Goal: Transaction & Acquisition: Purchase product/service

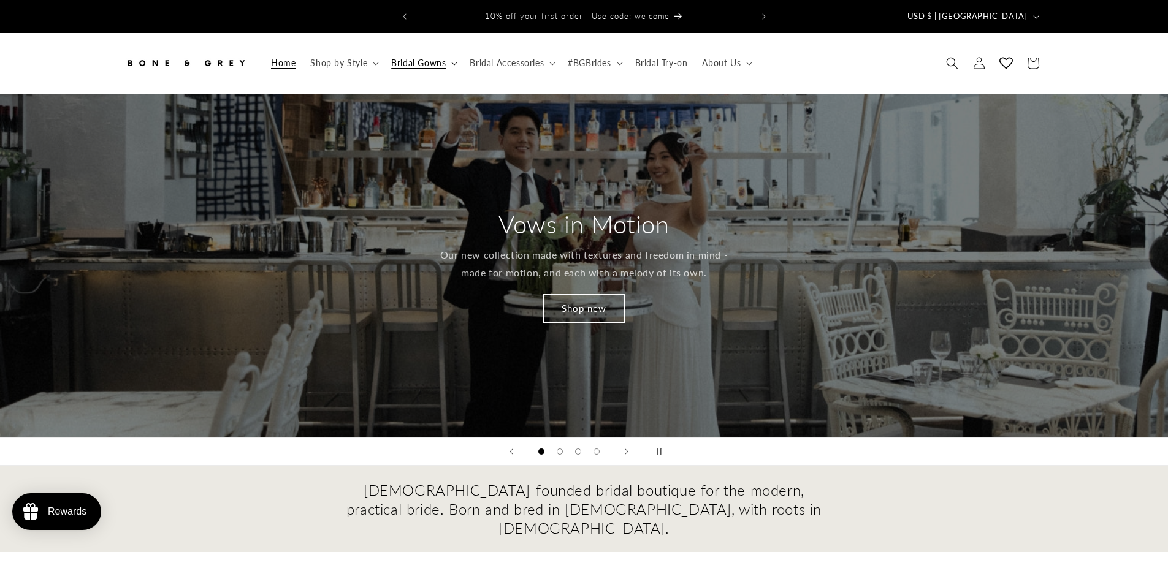
click at [416, 58] on span "Bridal Gowns" at bounding box center [418, 63] width 55 height 11
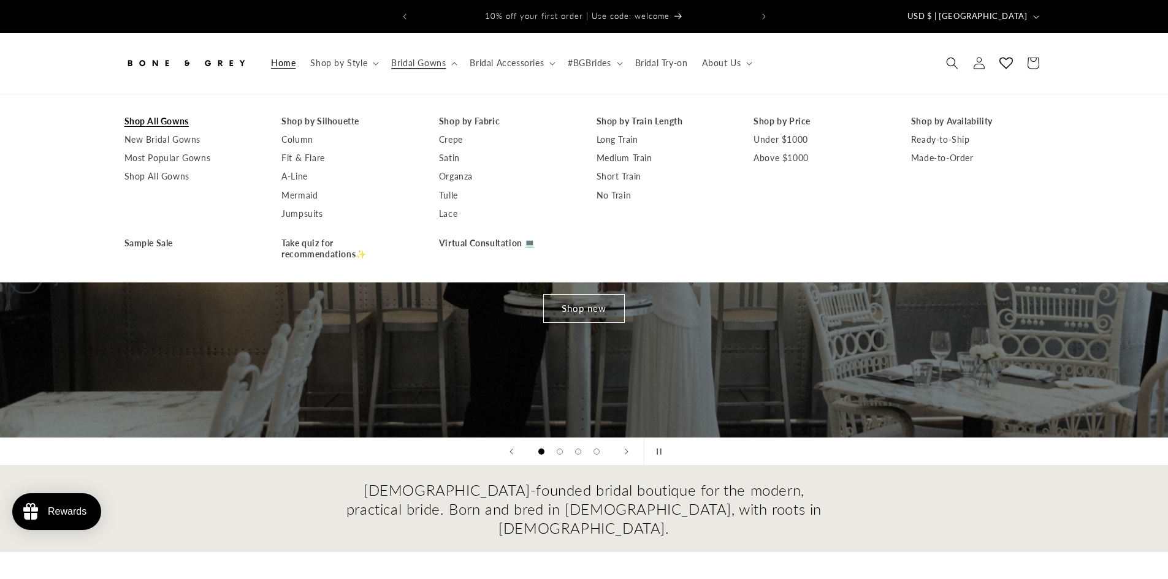
click at [159, 112] on link "Shop All Gowns" at bounding box center [190, 121] width 133 height 18
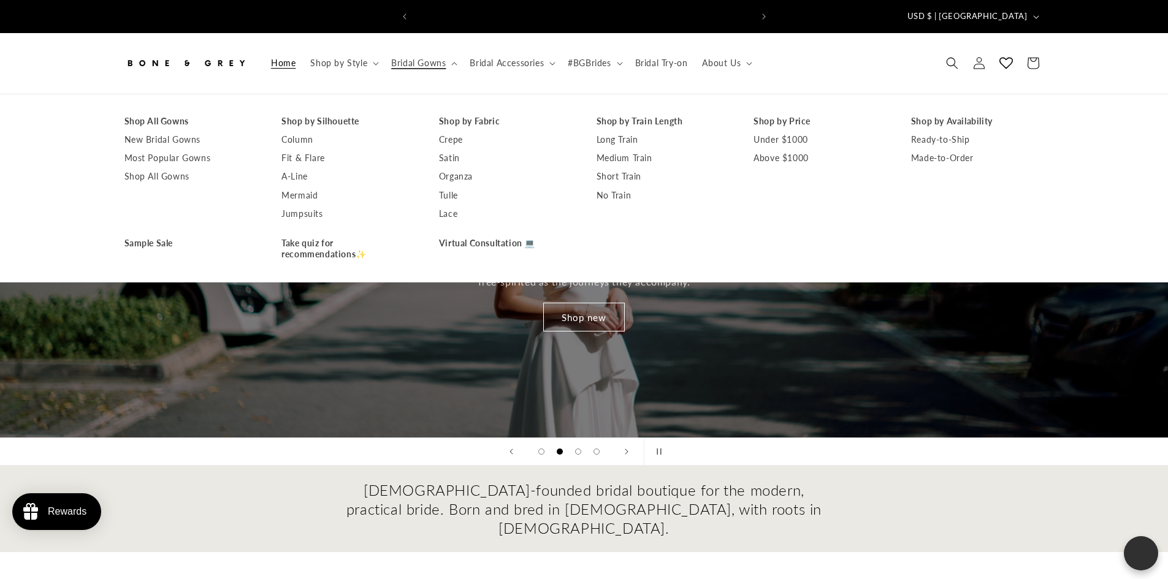
scroll to position [0, 337]
click at [148, 112] on link "Shop All Gowns" at bounding box center [190, 121] width 133 height 18
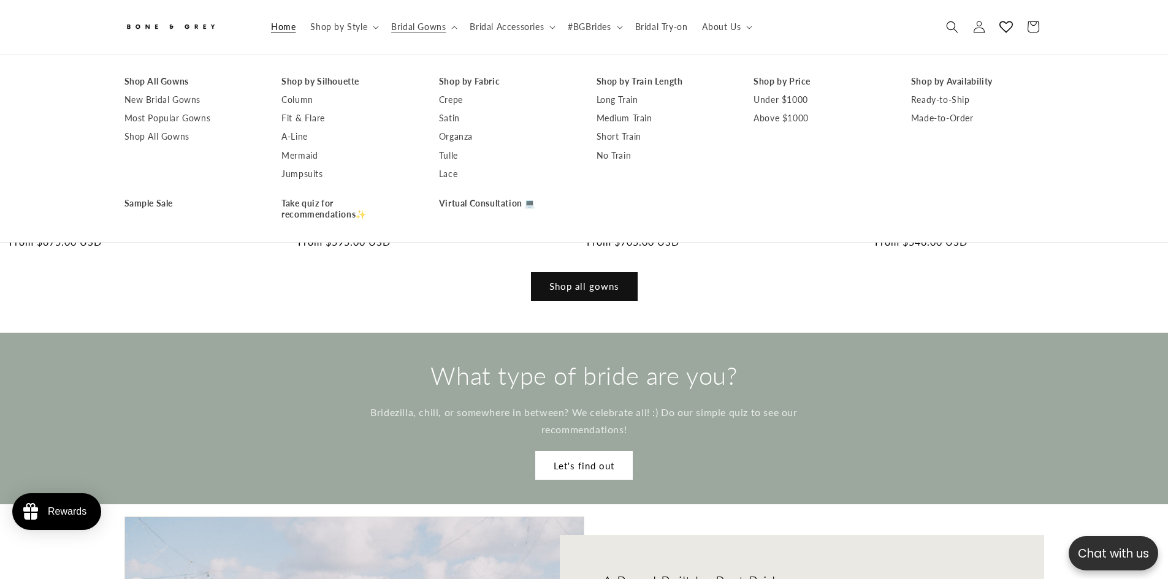
scroll to position [1220, 0]
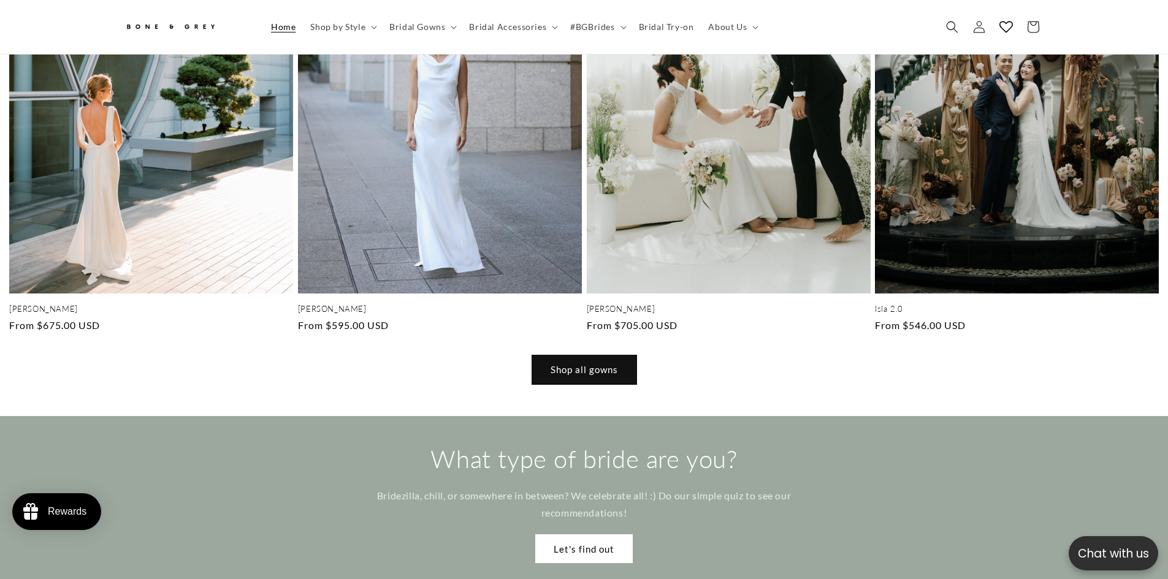
click at [587, 356] on link "Shop all gowns" at bounding box center [584, 370] width 104 height 29
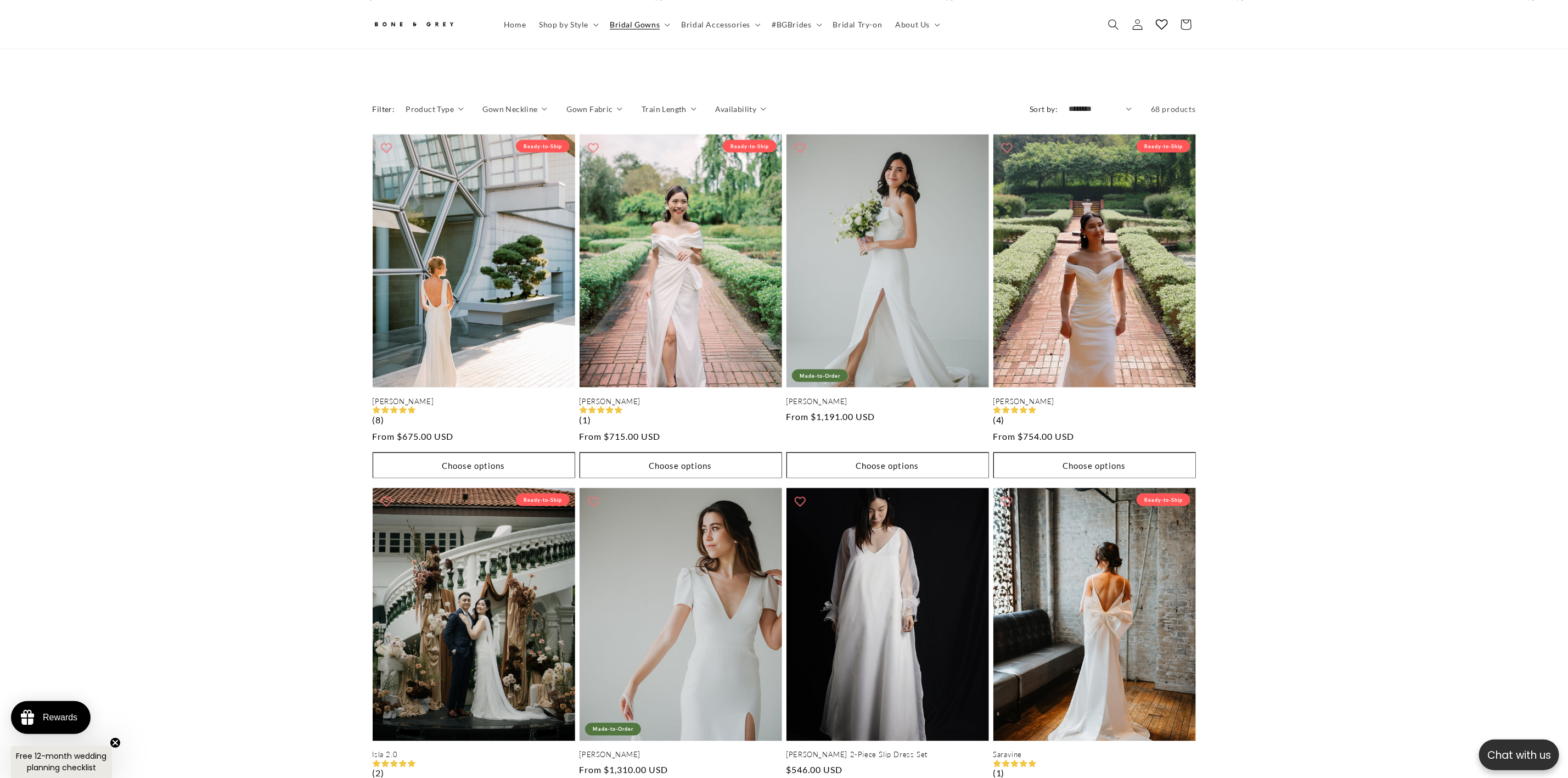
scroll to position [0, 302]
click at [450, 103] on span "Product Type" at bounding box center [430, 108] width 48 height 12
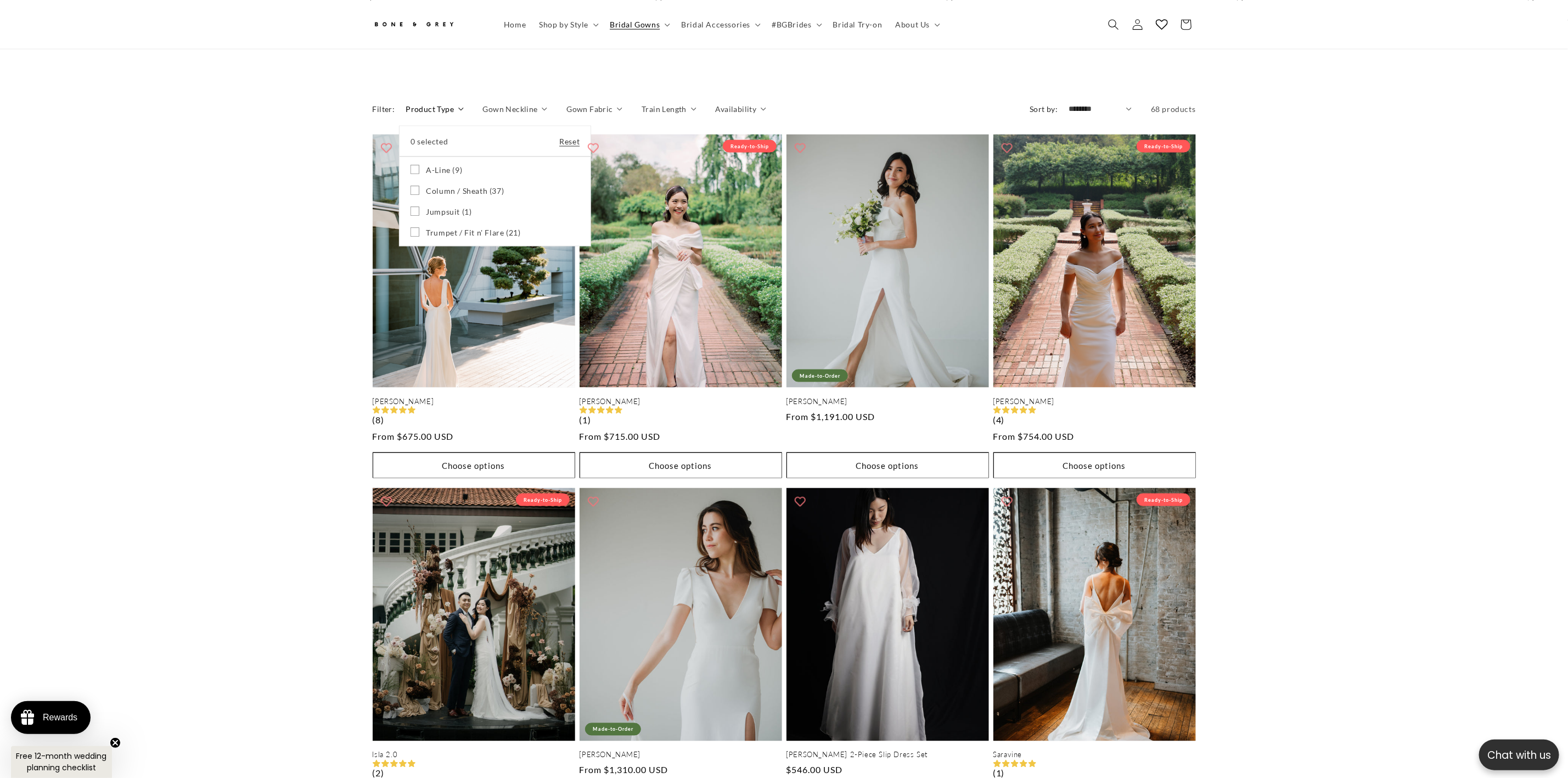
scroll to position [0, 603]
click at [411, 185] on label "Column / Sheath (37) Column / Sheath (37 products)" at bounding box center [495, 191] width 169 height 21
click at [413, 227] on icon at bounding box center [415, 232] width 9 height 9
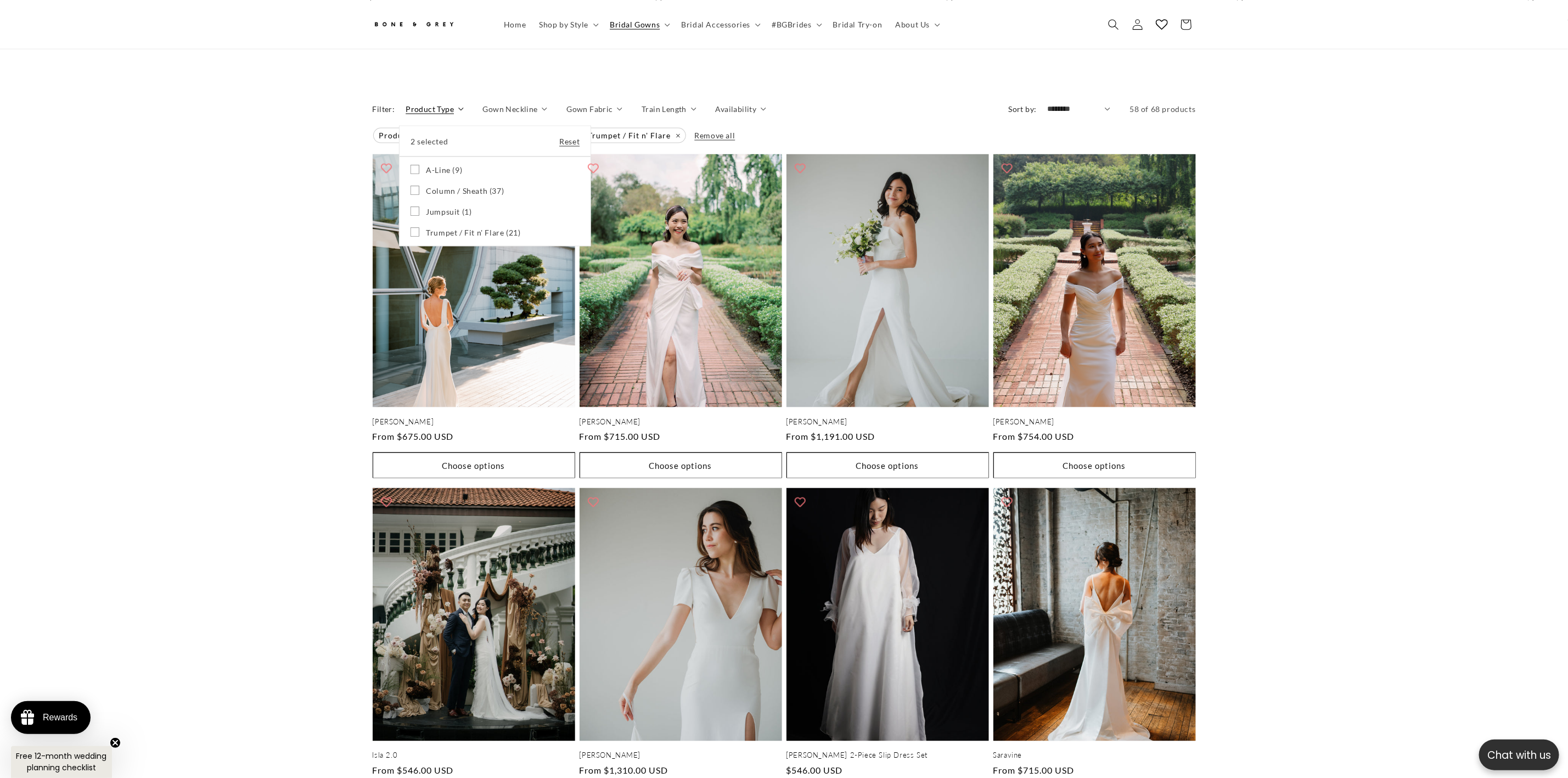
click at [464, 103] on summary "Product Type" at bounding box center [434, 108] width 57 height 12
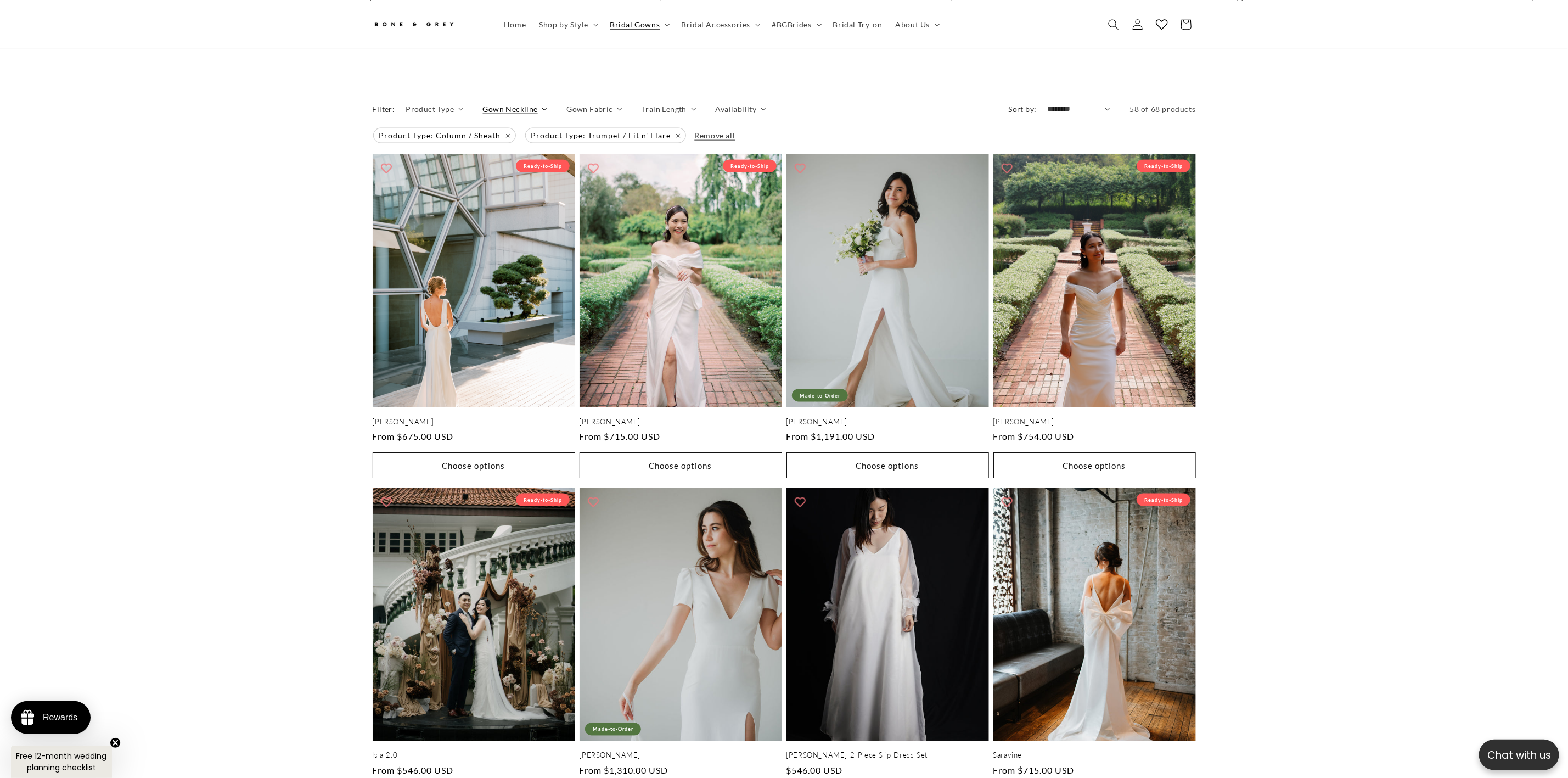
click at [520, 103] on span "Gown Neckline" at bounding box center [510, 108] width 55 height 12
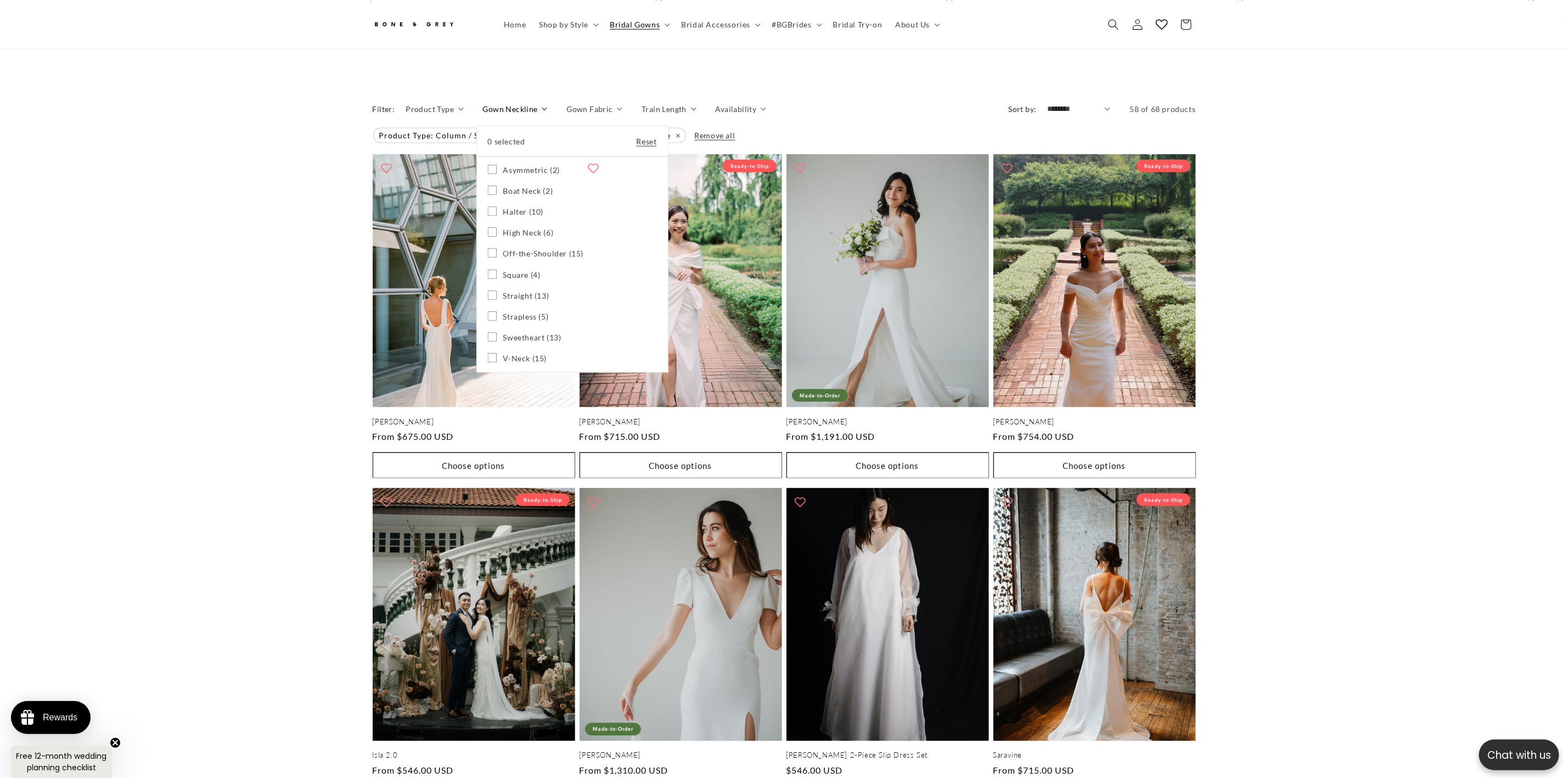
click at [489, 166] on icon at bounding box center [492, 170] width 9 height 9
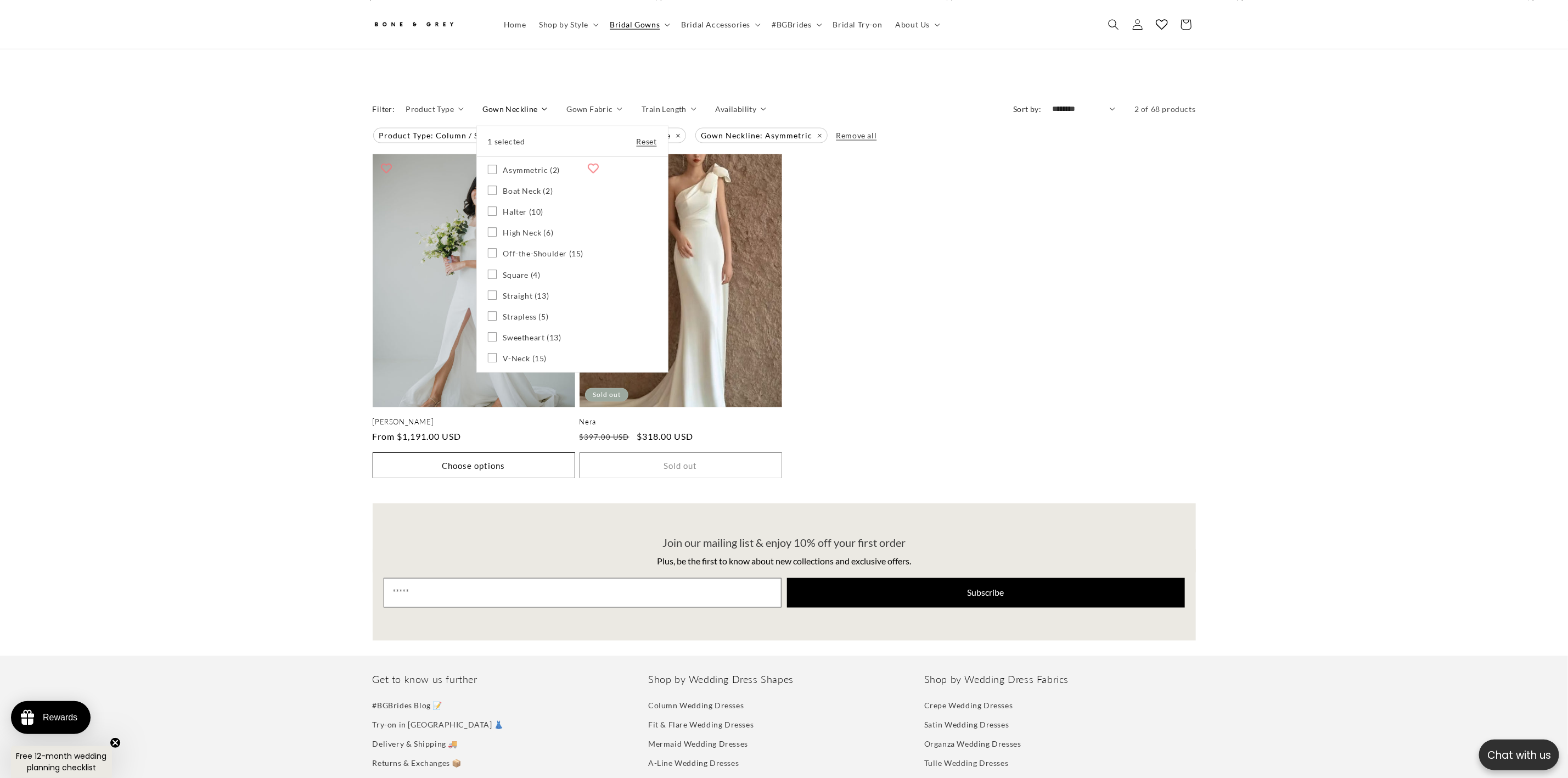
scroll to position [0, 302]
click at [488, 186] on icon at bounding box center [492, 191] width 9 height 9
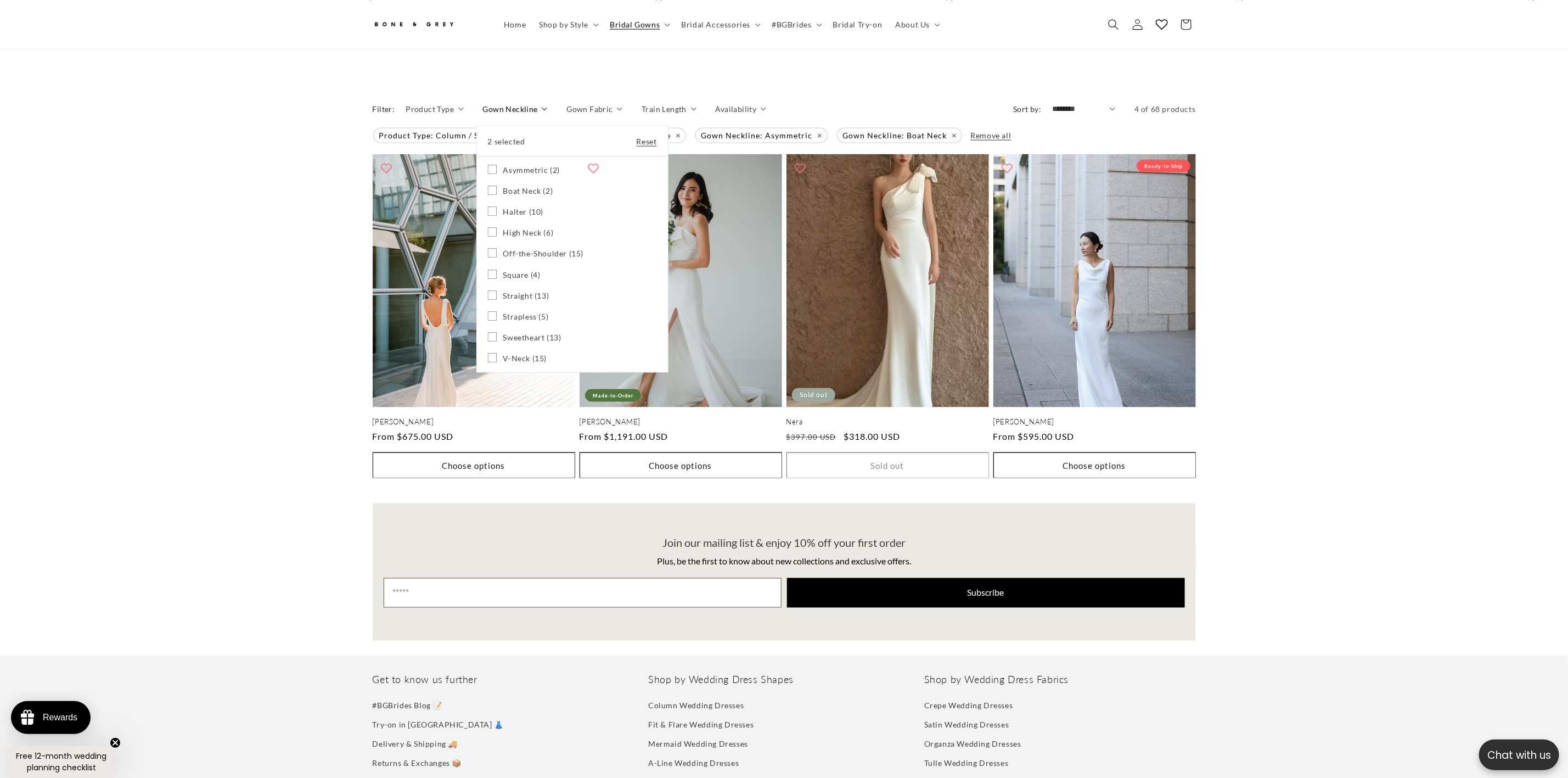
click at [488, 272] on label "Square (4) Square (4 products)" at bounding box center [572, 275] width 169 height 21
click at [488, 291] on icon at bounding box center [492, 295] width 9 height 9
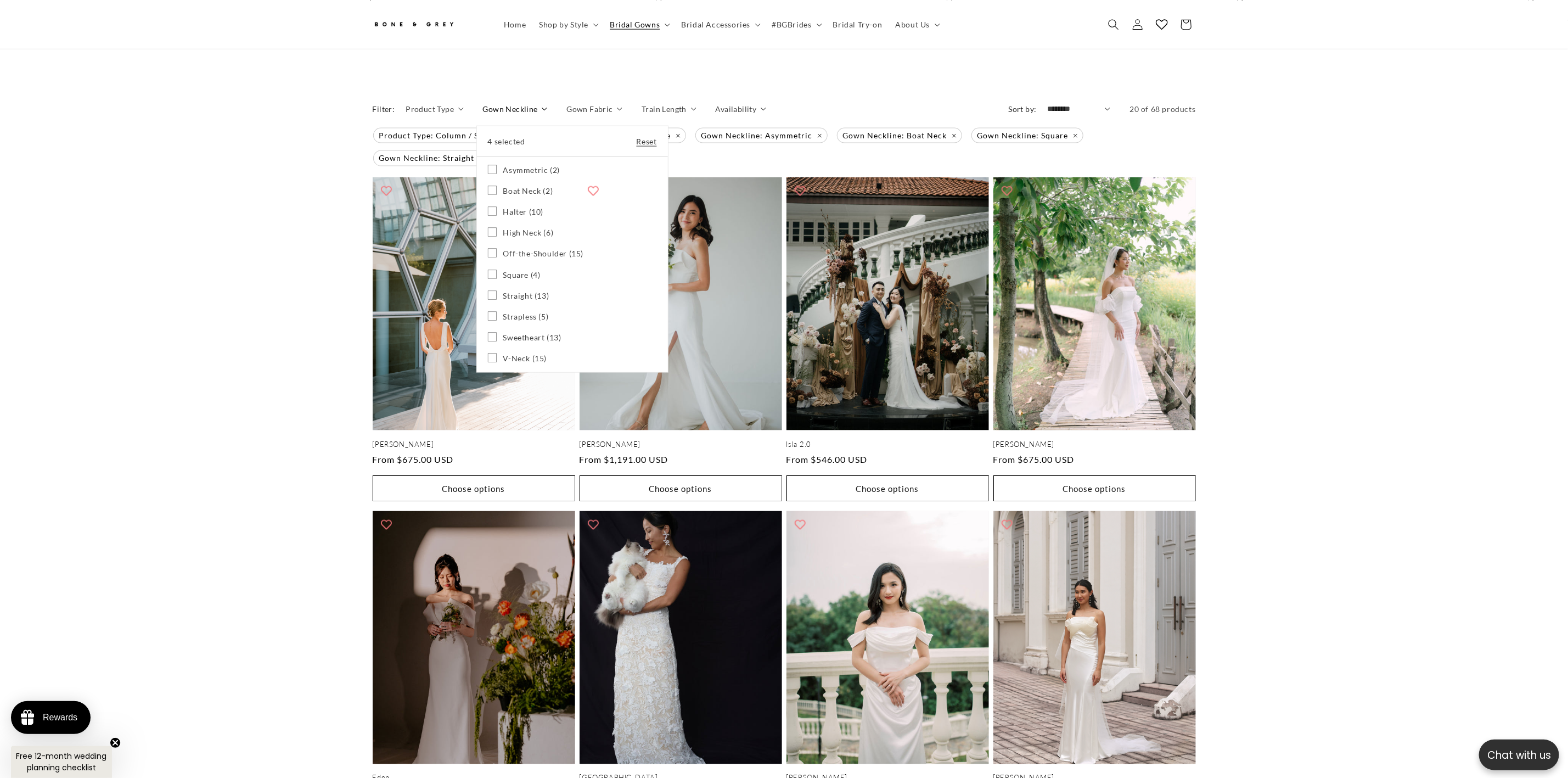
click at [492, 312] on icon at bounding box center [492, 316] width 9 height 9
click at [488, 333] on icon at bounding box center [492, 338] width 9 height 9
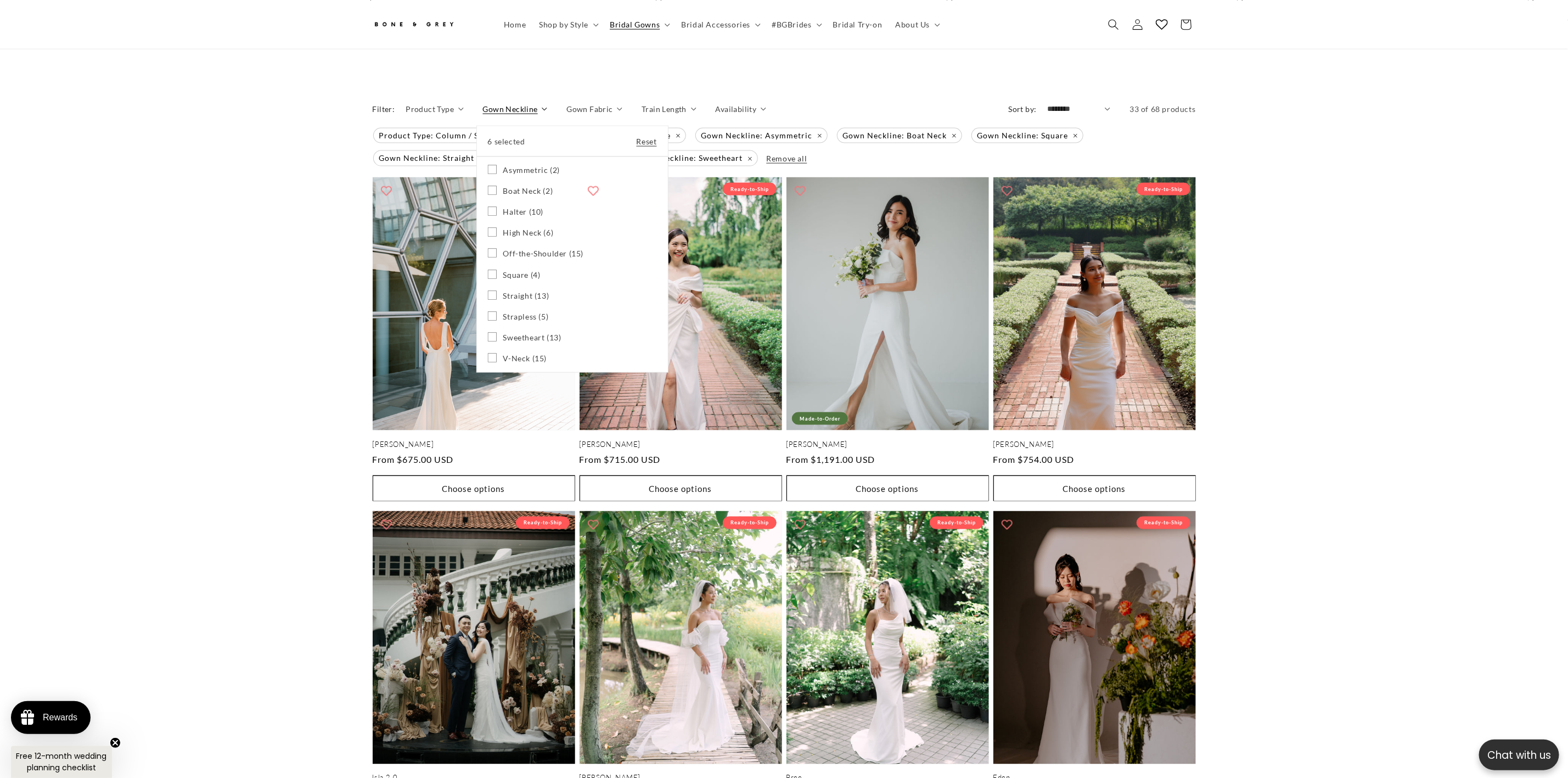
click at [548, 115] on summary "Gown Neckline" at bounding box center [516, 108] width 64 height 12
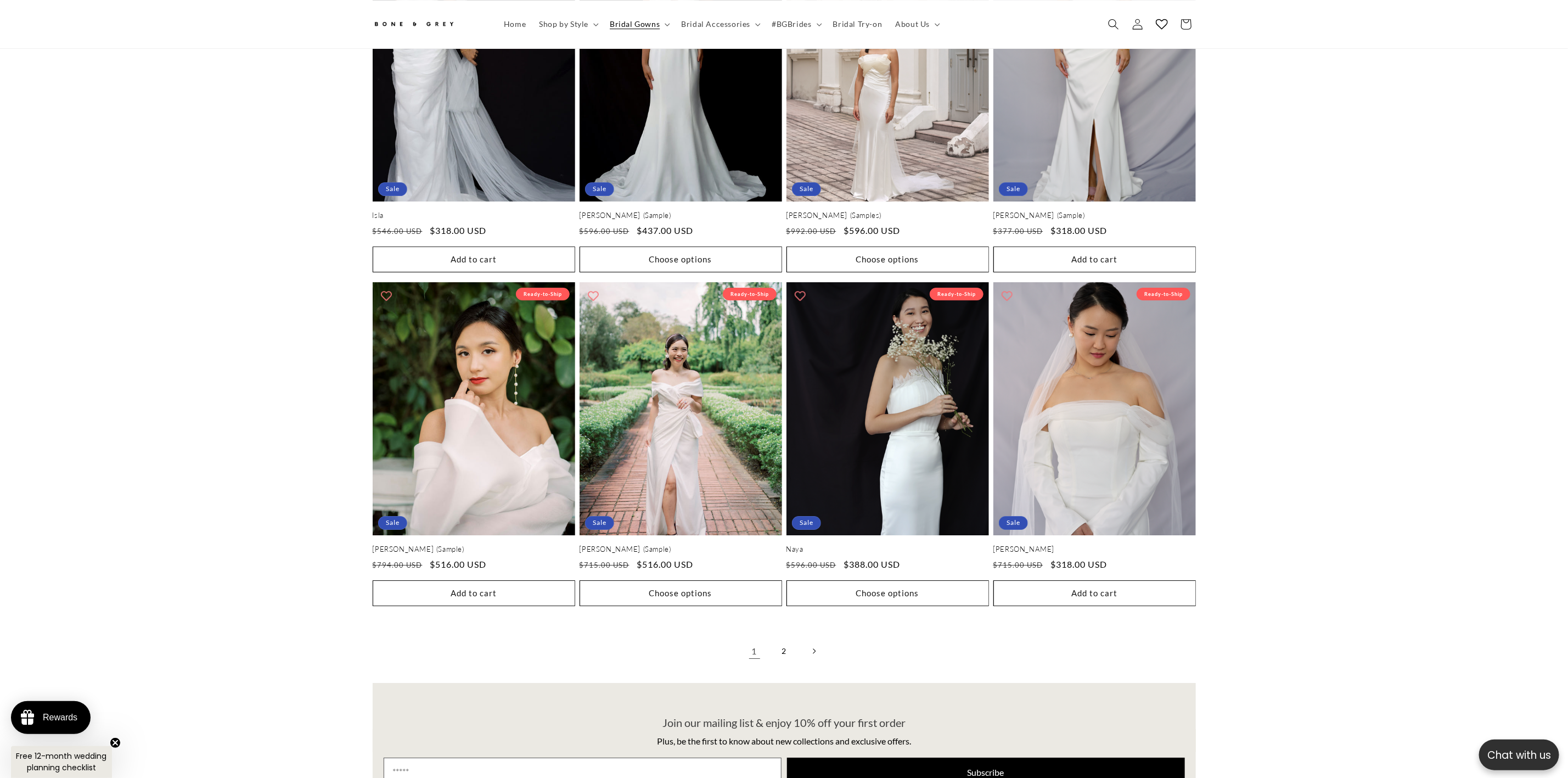
scroll to position [0, 302]
click at [789, 518] on link "2" at bounding box center [784, 651] width 24 height 24
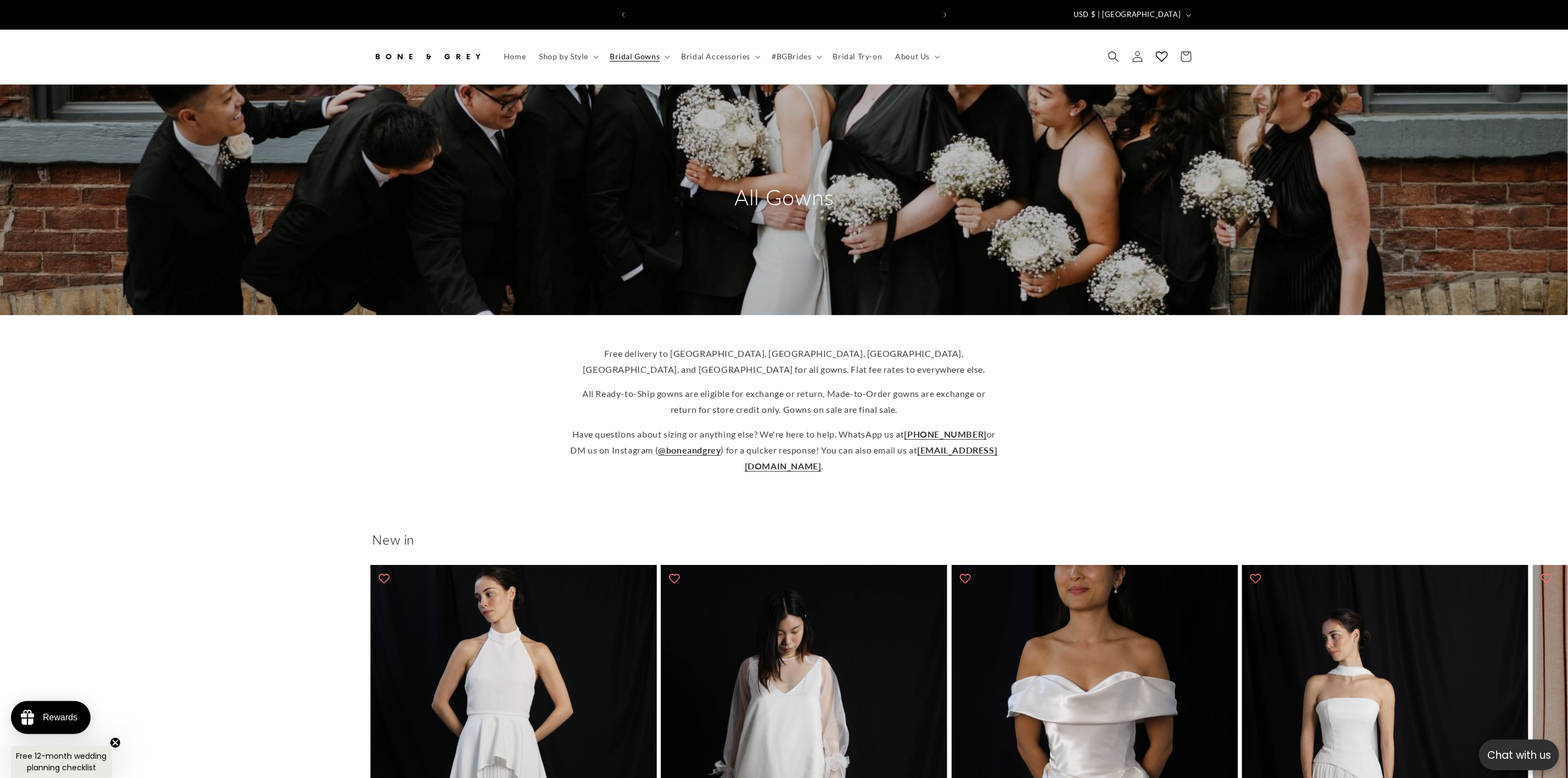
scroll to position [0, 603]
